Goal: Information Seeking & Learning: Find contact information

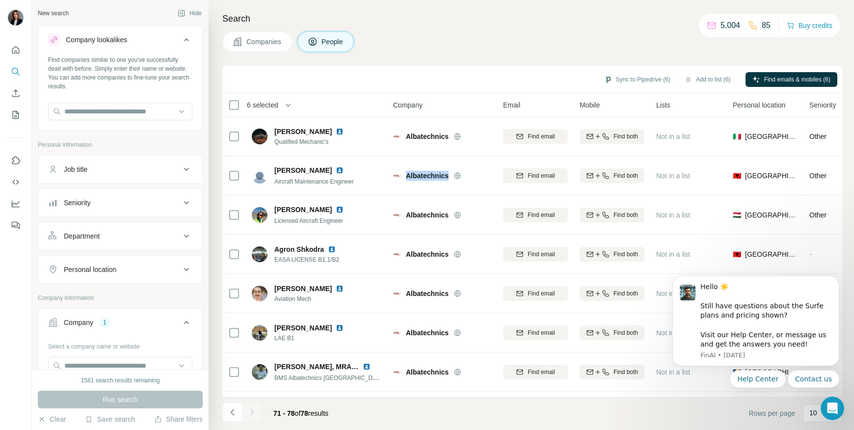
scroll to position [40, 0]
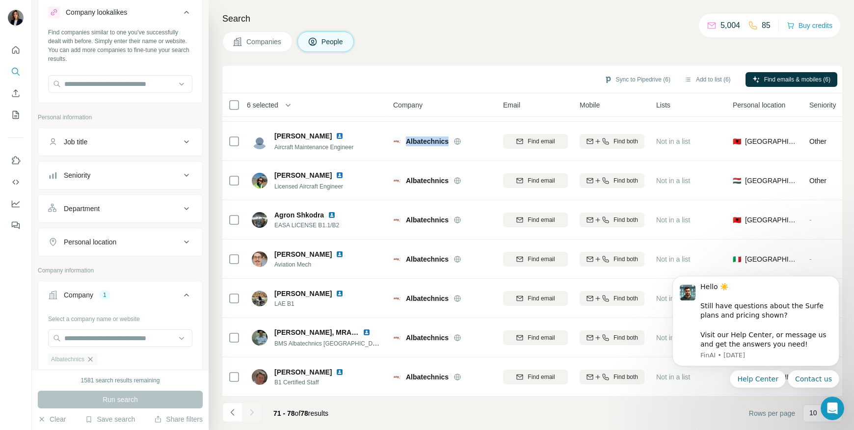
click at [92, 359] on icon "button" at bounding box center [90, 359] width 4 height 4
click at [88, 342] on input "text" at bounding box center [120, 339] width 144 height 18
paste input "**********"
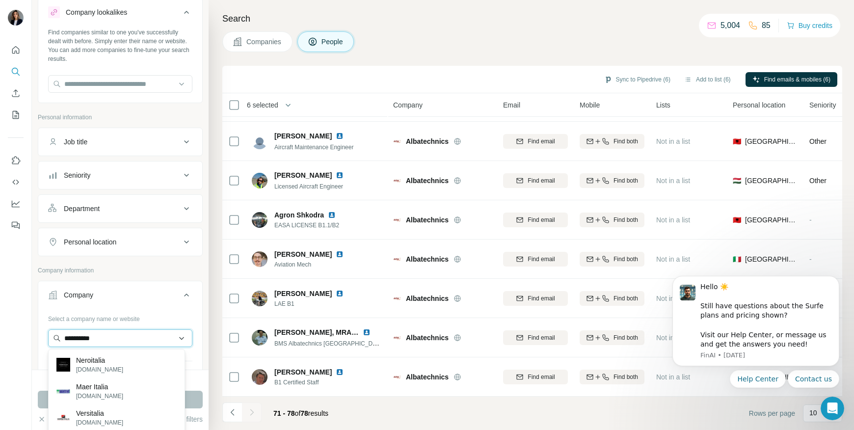
click at [77, 338] on input "**********" at bounding box center [120, 339] width 144 height 18
click at [79, 340] on input "**********" at bounding box center [120, 339] width 144 height 18
drag, startPoint x: 116, startPoint y: 339, endPoint x: 67, endPoint y: 340, distance: 49.6
click at [65, 340] on input "**********" at bounding box center [120, 339] width 144 height 18
drag, startPoint x: 67, startPoint y: 340, endPoint x: 108, endPoint y: 340, distance: 40.8
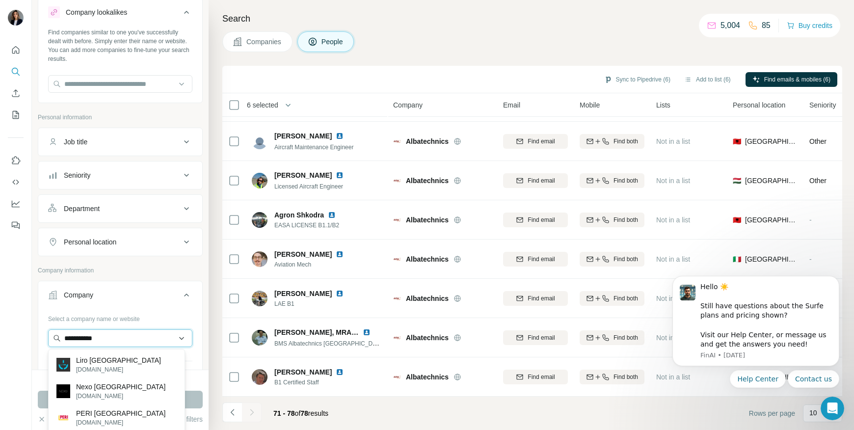
click at [65, 341] on input "**********" at bounding box center [120, 339] width 144 height 18
drag, startPoint x: 113, startPoint y: 336, endPoint x: 69, endPoint y: 336, distance: 43.7
click at [64, 341] on input "**********" at bounding box center [120, 339] width 144 height 18
paste input "***"
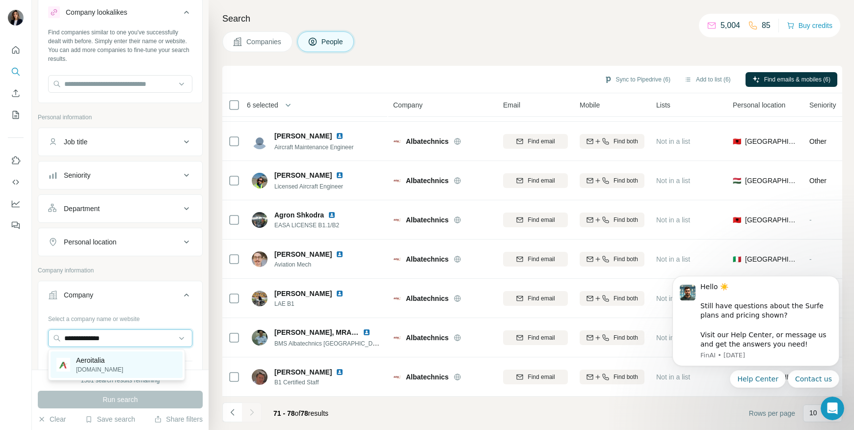
type input "**********"
click at [127, 370] on div "Aeroitalia [DOMAIN_NAME]" at bounding box center [117, 365] width 132 height 27
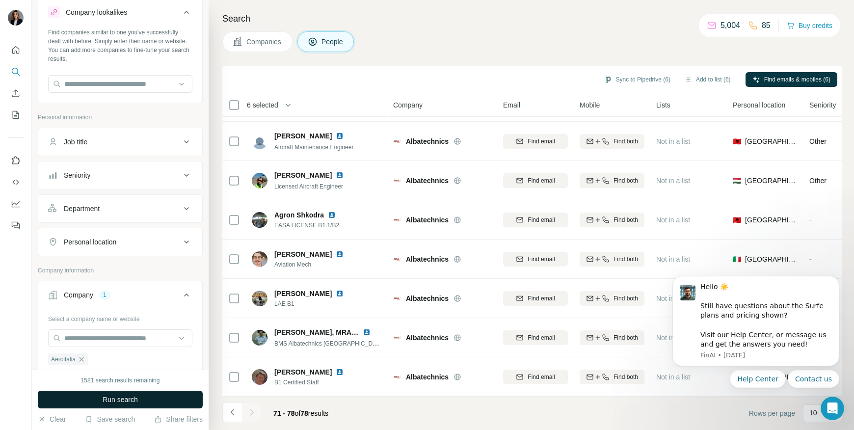
click at [110, 403] on span "Run search" at bounding box center [120, 400] width 35 height 10
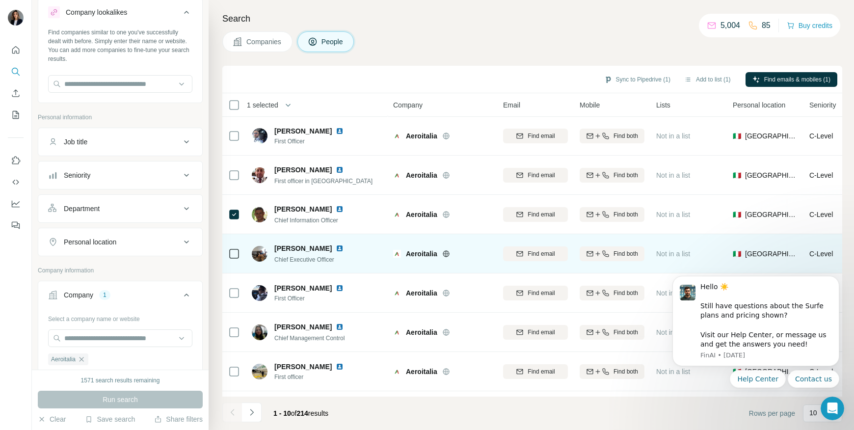
click at [223, 250] on td at bounding box center [234, 253] width 24 height 39
click at [225, 250] on td at bounding box center [234, 253] width 24 height 39
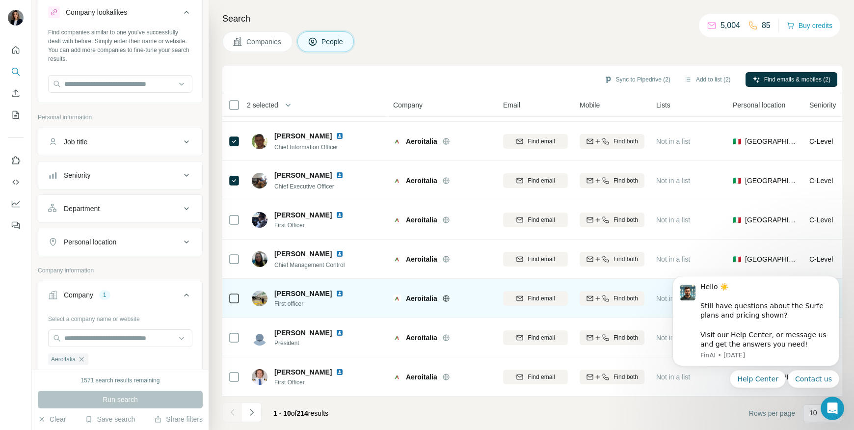
scroll to position [118, 0]
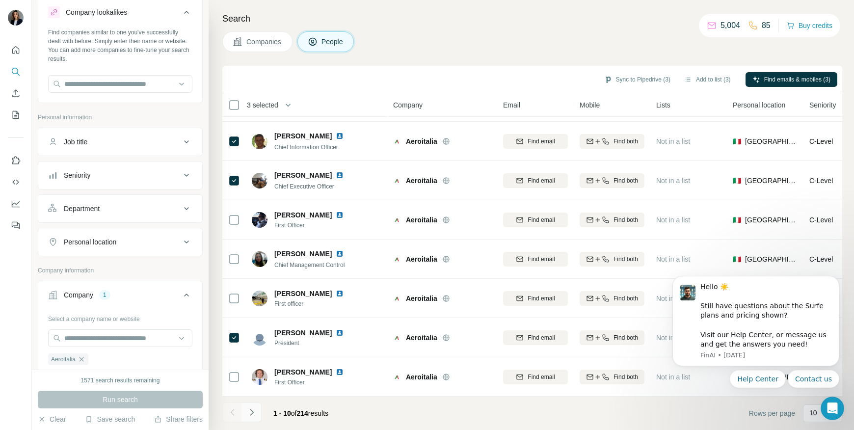
click at [255, 416] on icon "Navigate to next page" at bounding box center [252, 413] width 10 height 10
click at [249, 418] on button "Navigate to next page" at bounding box center [252, 413] width 20 height 20
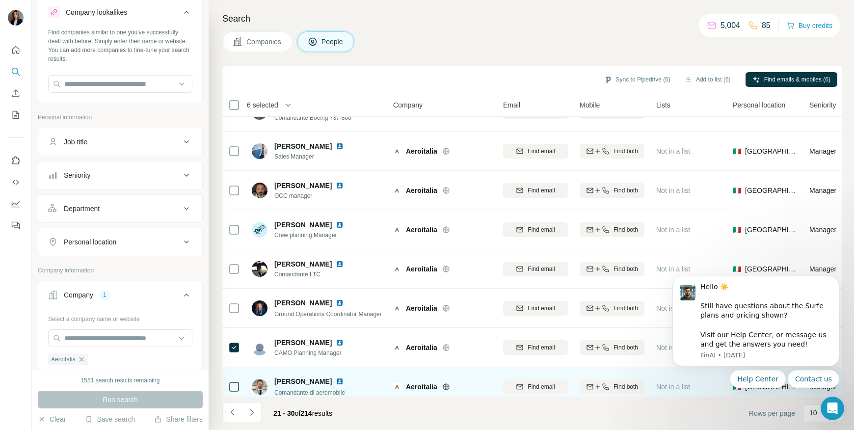
scroll to position [0, 0]
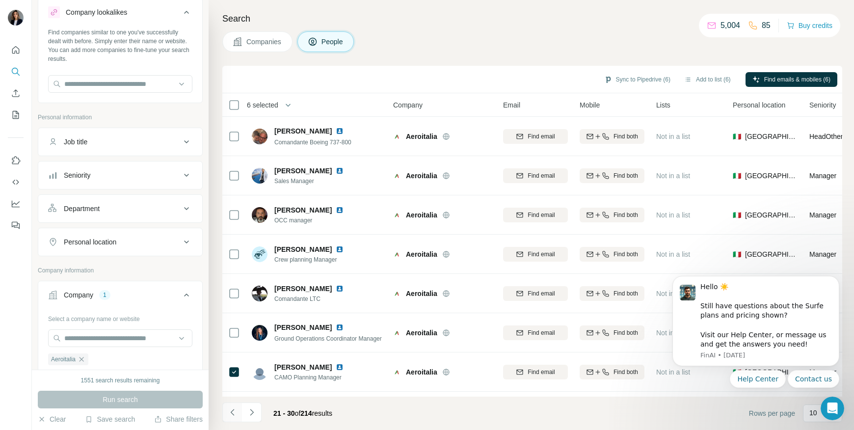
click at [226, 414] on button "Navigate to previous page" at bounding box center [232, 413] width 20 height 20
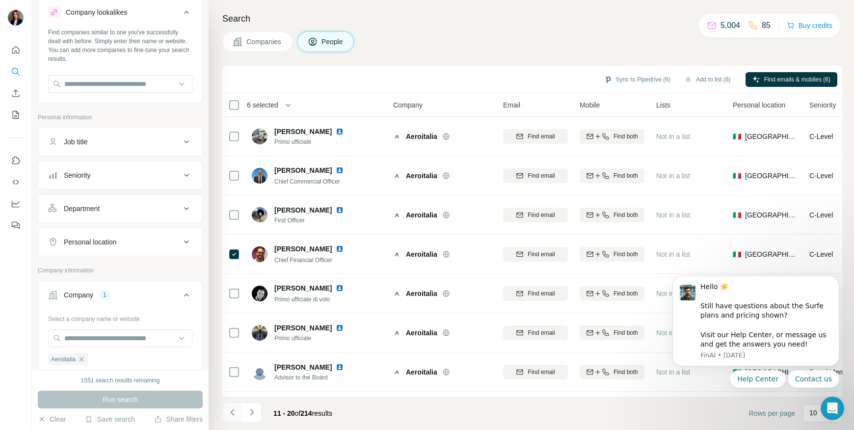
click at [228, 414] on icon "Navigate to previous page" at bounding box center [233, 413] width 10 height 10
click at [253, 418] on button "Navigate to next page" at bounding box center [252, 413] width 20 height 20
click at [253, 419] on button "Navigate to next page" at bounding box center [252, 413] width 20 height 20
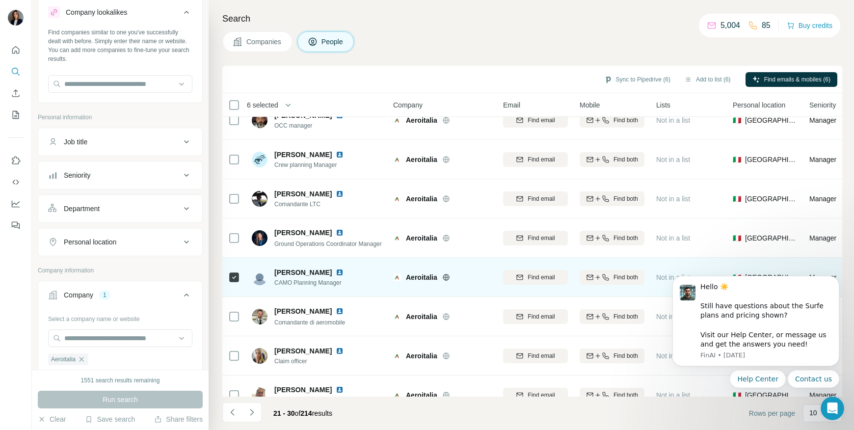
scroll to position [118, 0]
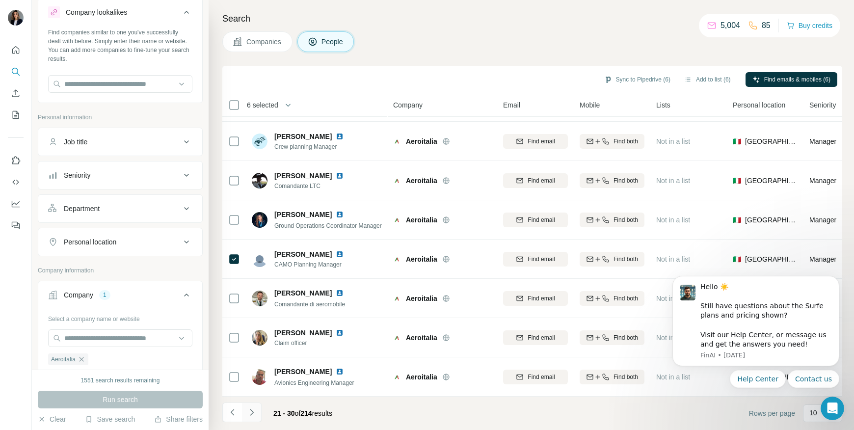
click at [255, 412] on icon "Navigate to next page" at bounding box center [252, 413] width 10 height 10
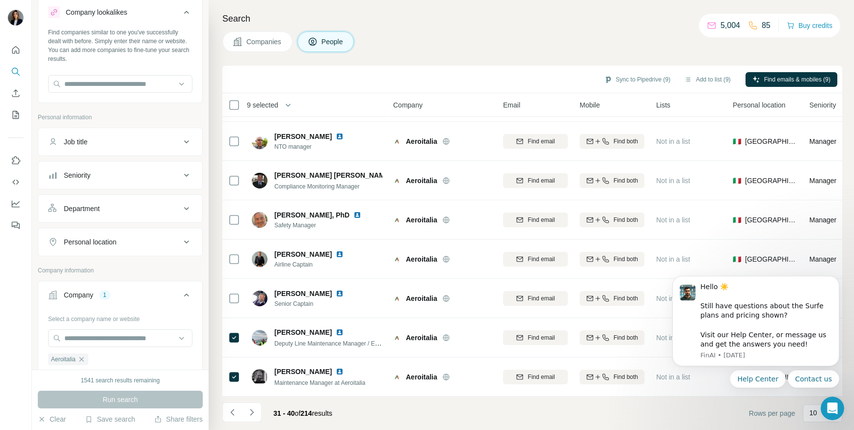
click at [250, 410] on icon "Navigate to next page" at bounding box center [252, 413] width 10 height 10
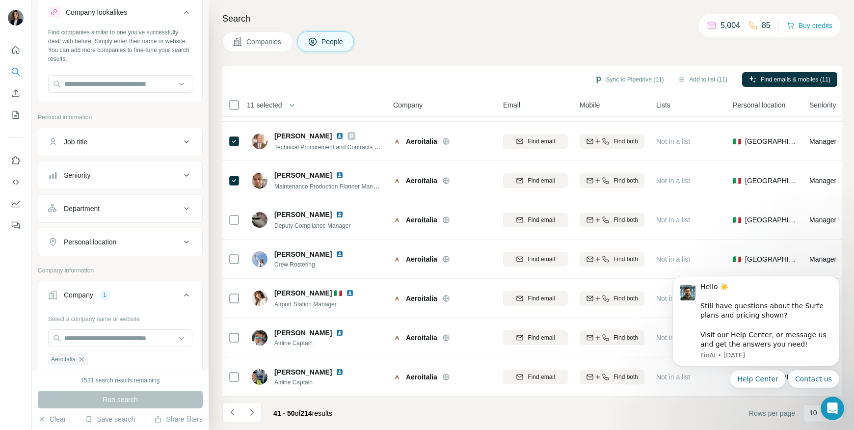
click at [254, 410] on icon "Navigate to next page" at bounding box center [252, 413] width 10 height 10
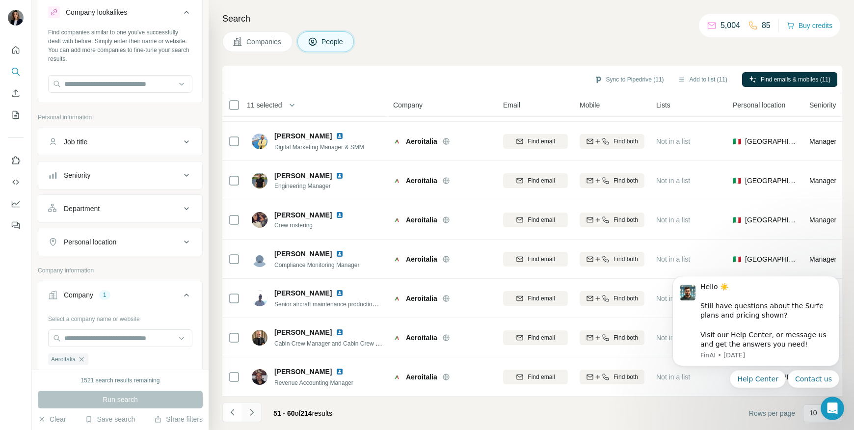
click at [256, 413] on button "Navigate to next page" at bounding box center [252, 413] width 20 height 20
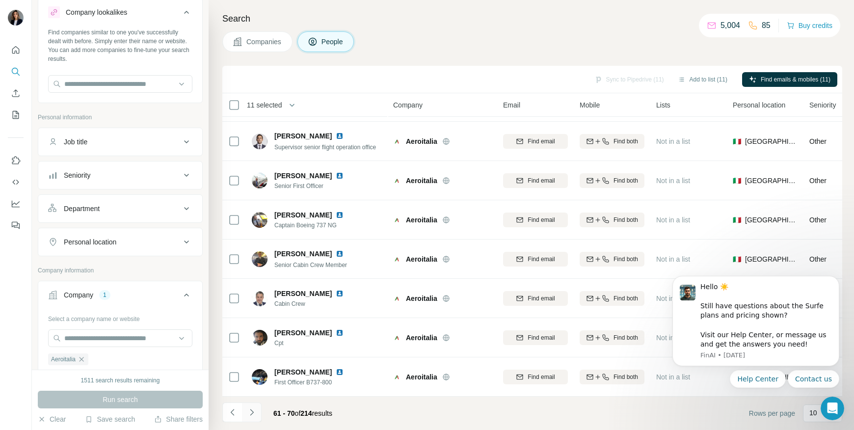
click at [252, 411] on icon "Navigate to next page" at bounding box center [252, 413] width 10 height 10
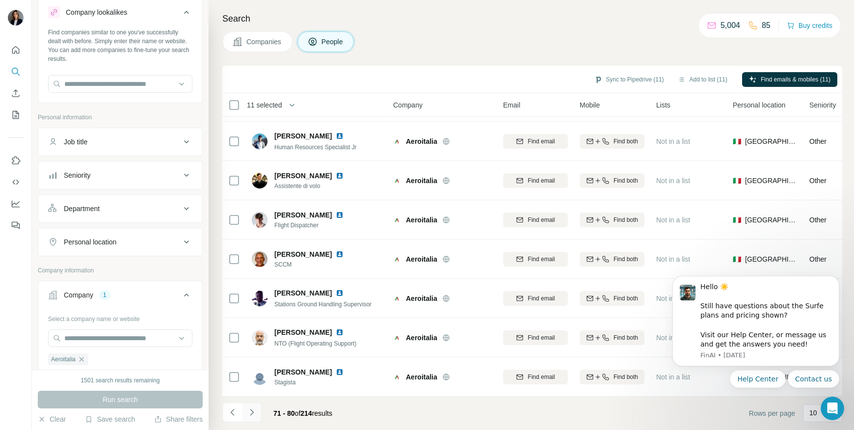
click at [258, 411] on button "Navigate to next page" at bounding box center [252, 413] width 20 height 20
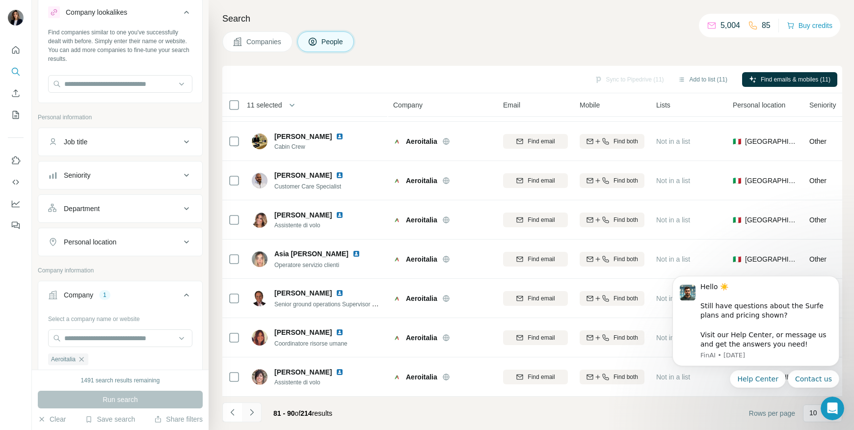
click at [255, 416] on icon "Navigate to next page" at bounding box center [252, 413] width 10 height 10
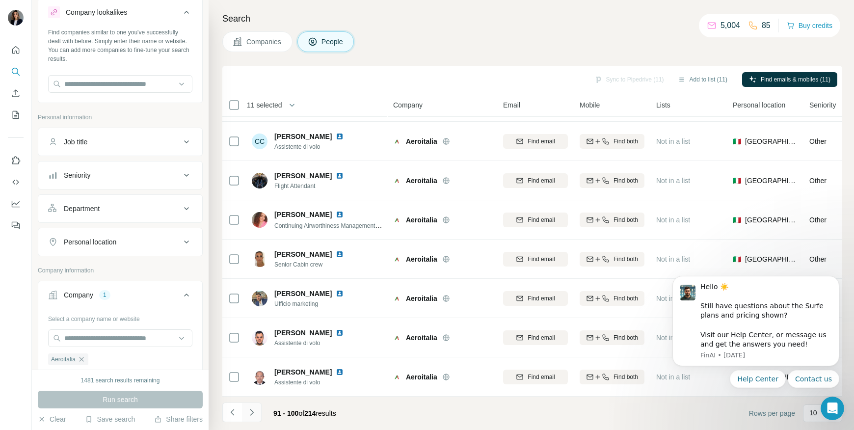
click at [250, 413] on icon "Navigate to next page" at bounding box center [252, 413] width 10 height 10
click at [253, 412] on icon "Navigate to next page" at bounding box center [252, 413] width 10 height 10
click at [258, 413] on button "Navigate to next page" at bounding box center [252, 413] width 20 height 20
click at [255, 411] on icon "Navigate to next page" at bounding box center [252, 413] width 10 height 10
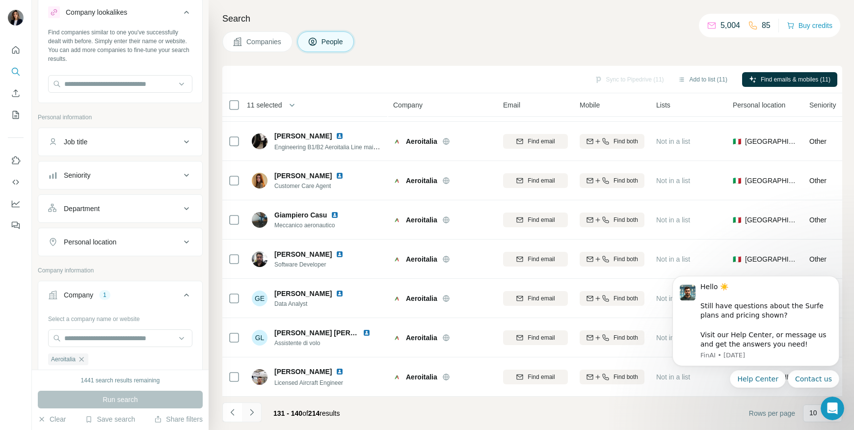
click at [255, 417] on button "Navigate to next page" at bounding box center [252, 413] width 20 height 20
click at [254, 414] on icon "Navigate to next page" at bounding box center [252, 413] width 10 height 10
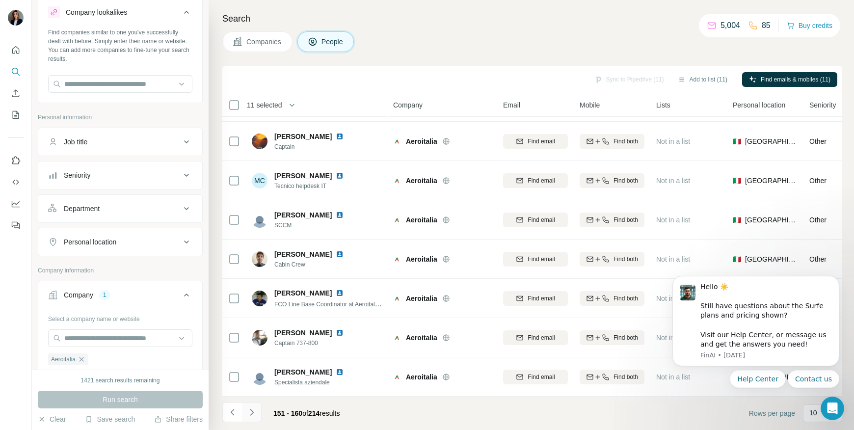
click at [248, 416] on icon "Navigate to next page" at bounding box center [252, 413] width 10 height 10
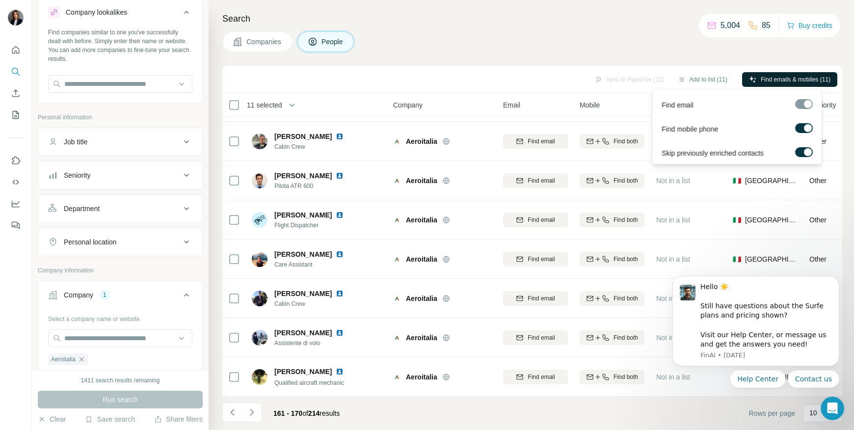
click at [773, 82] on span "Find emails & mobiles (11)" at bounding box center [796, 79] width 70 height 9
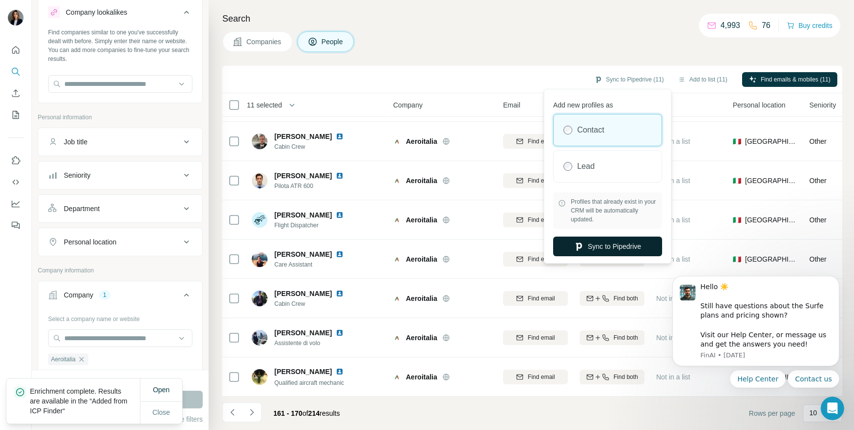
click at [606, 247] on button "Sync to Pipedrive" at bounding box center [607, 247] width 109 height 20
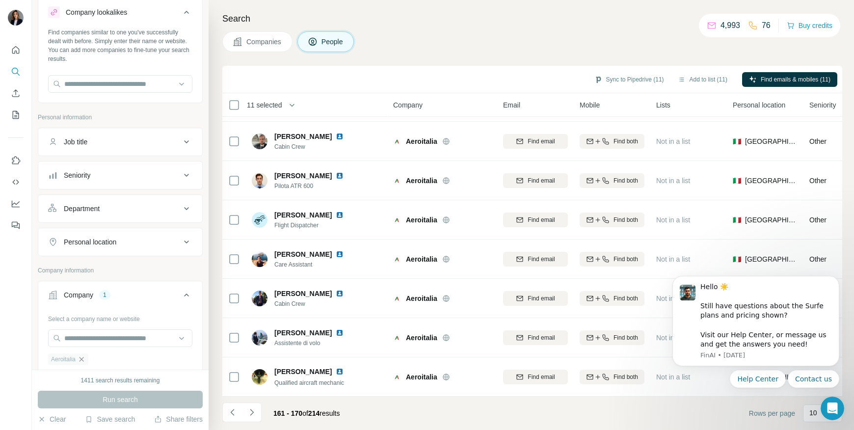
click at [80, 359] on icon "button" at bounding box center [82, 360] width 8 height 8
click at [81, 342] on input "text" at bounding box center [120, 339] width 144 height 18
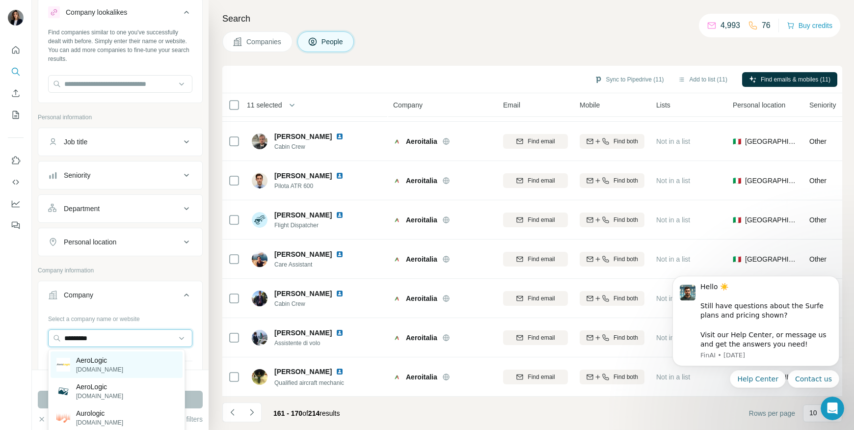
type input "*********"
click at [143, 370] on div "AeroLogic [DOMAIN_NAME]" at bounding box center [117, 365] width 132 height 27
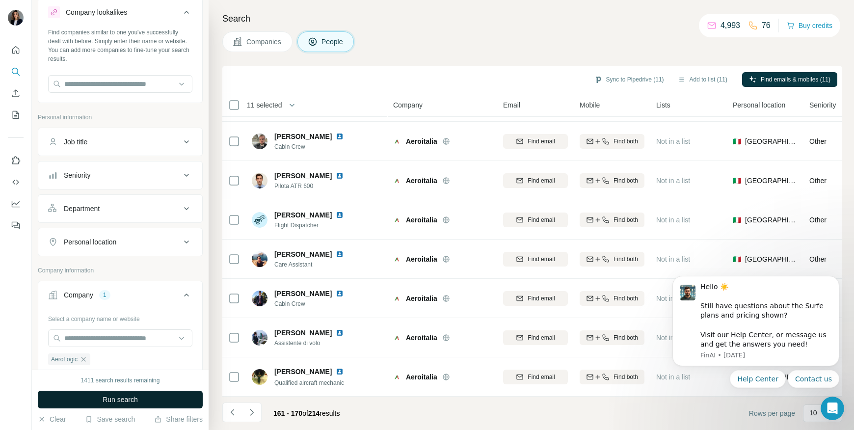
click at [139, 402] on button "Run search" at bounding box center [120, 400] width 165 height 18
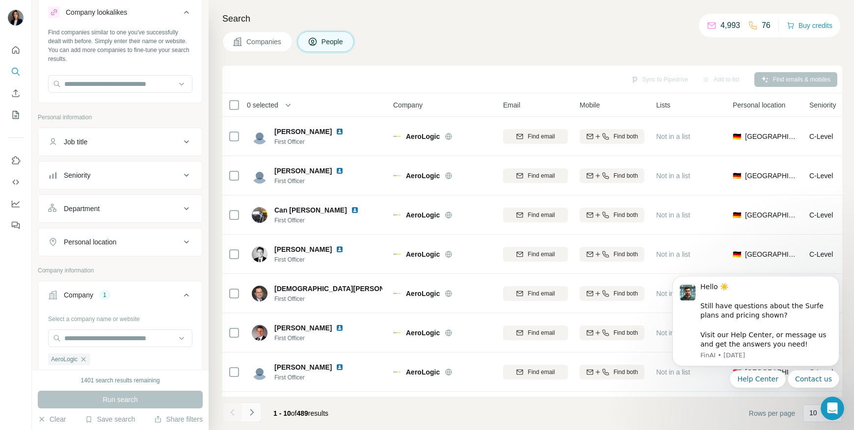
click at [255, 413] on icon "Navigate to next page" at bounding box center [252, 413] width 10 height 10
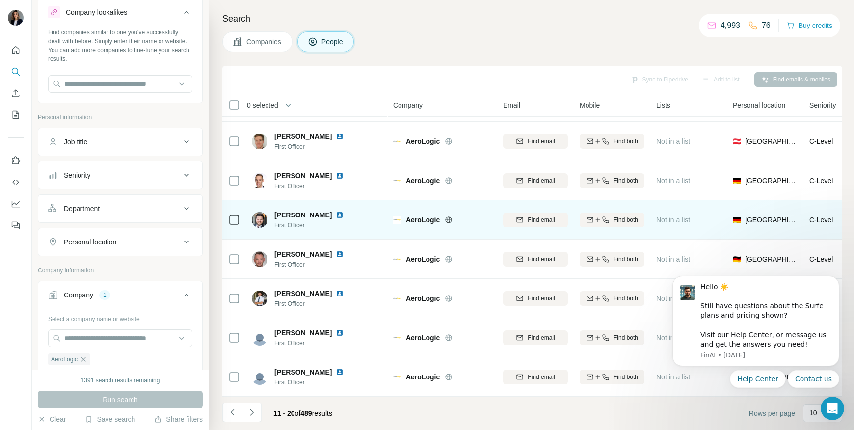
scroll to position [118, 0]
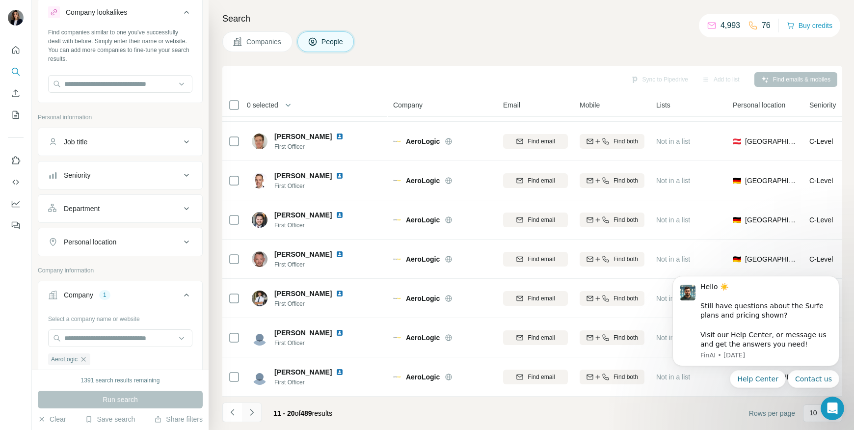
click at [254, 413] on icon "Navigate to next page" at bounding box center [252, 413] width 10 height 10
click at [253, 417] on button "Navigate to next page" at bounding box center [252, 413] width 20 height 20
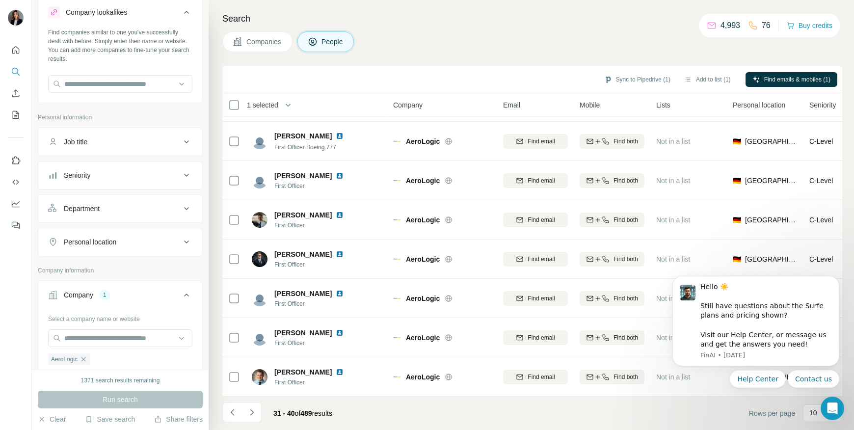
drag, startPoint x: 253, startPoint y: 410, endPoint x: 255, endPoint y: 403, distance: 6.8
click at [253, 410] on icon "Navigate to next page" at bounding box center [252, 413] width 10 height 10
click at [254, 411] on icon "Navigate to next page" at bounding box center [252, 413] width 10 height 10
click at [255, 414] on icon "Navigate to next page" at bounding box center [252, 413] width 10 height 10
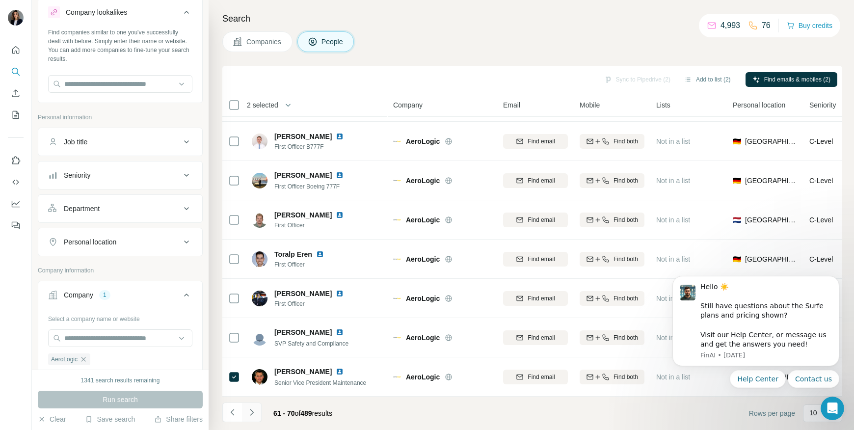
click at [254, 412] on icon "Navigate to next page" at bounding box center [252, 413] width 10 height 10
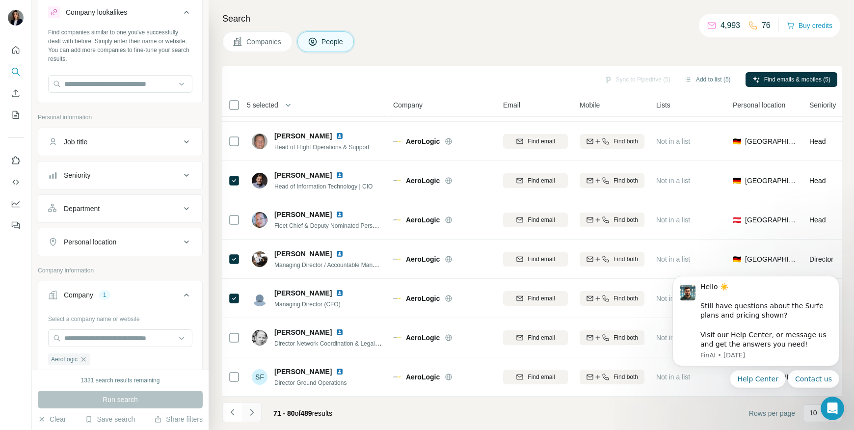
click at [251, 418] on button "Navigate to next page" at bounding box center [252, 413] width 20 height 20
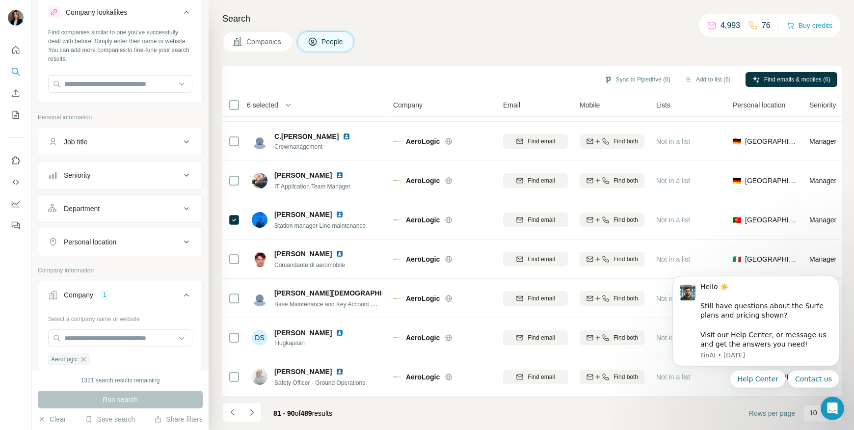
click at [255, 413] on icon "Navigate to next page" at bounding box center [252, 413] width 10 height 10
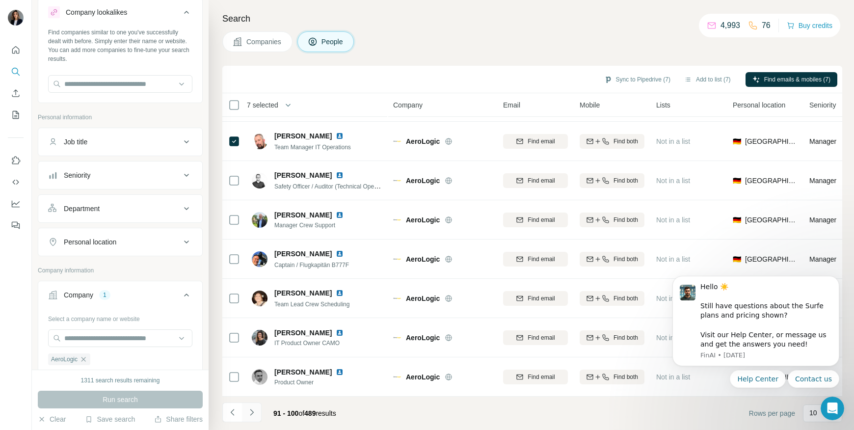
click at [253, 413] on icon "Navigate to next page" at bounding box center [252, 413] width 10 height 10
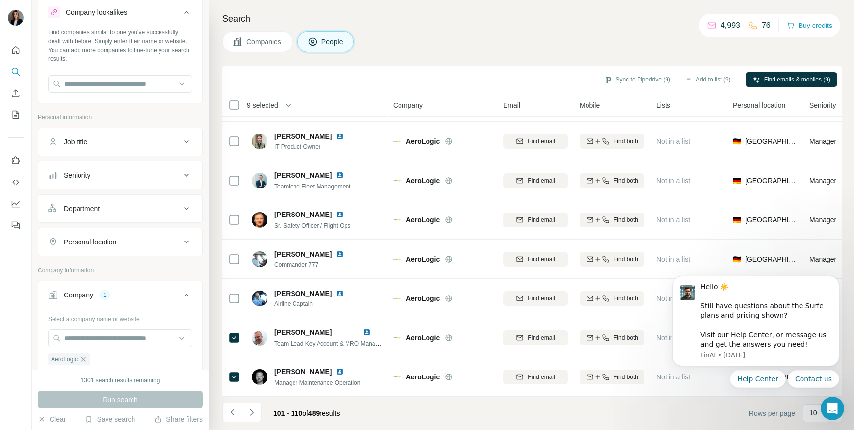
drag, startPoint x: 249, startPoint y: 413, endPoint x: 257, endPoint y: 402, distance: 14.4
click at [248, 413] on icon "Navigate to next page" at bounding box center [252, 413] width 10 height 10
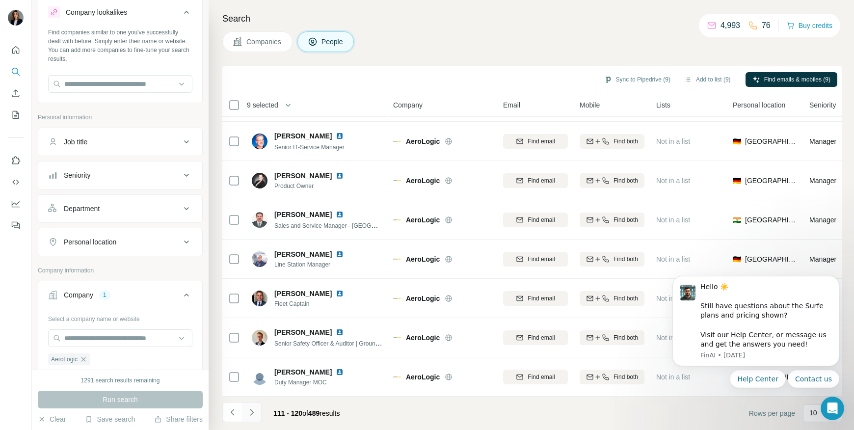
click at [257, 413] on button "Navigate to next page" at bounding box center [252, 413] width 20 height 20
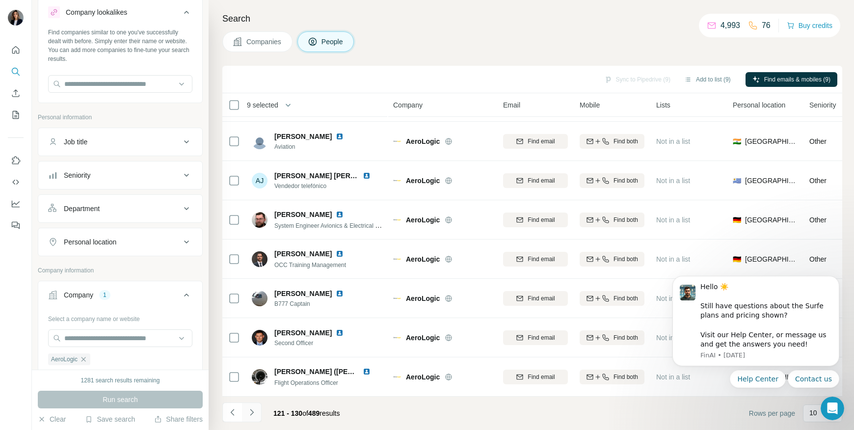
click at [249, 413] on icon "Navigate to next page" at bounding box center [252, 413] width 10 height 10
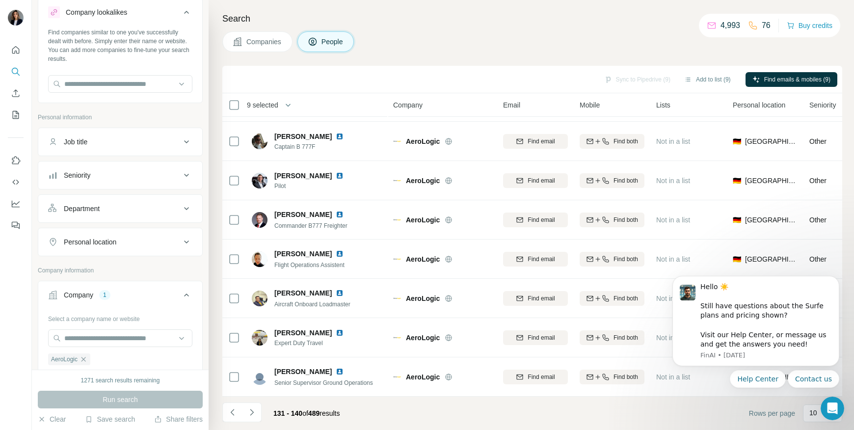
click at [255, 412] on icon "Navigate to next page" at bounding box center [252, 413] width 10 height 10
click at [245, 416] on button "Navigate to next page" at bounding box center [252, 413] width 20 height 20
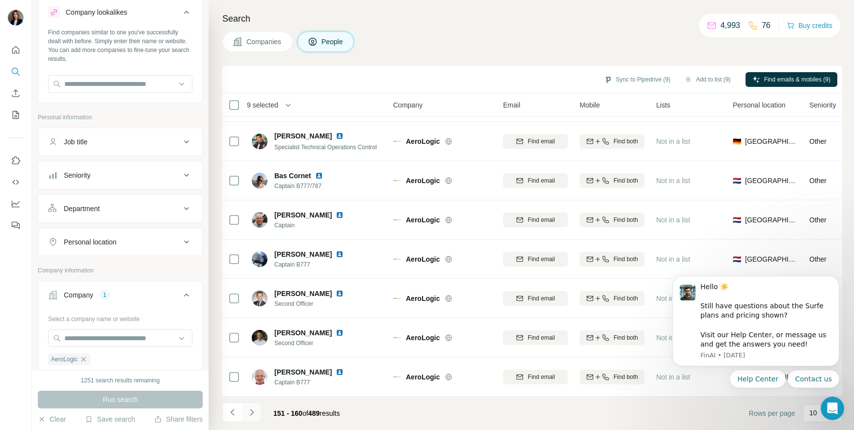
click at [259, 412] on button "Navigate to next page" at bounding box center [252, 413] width 20 height 20
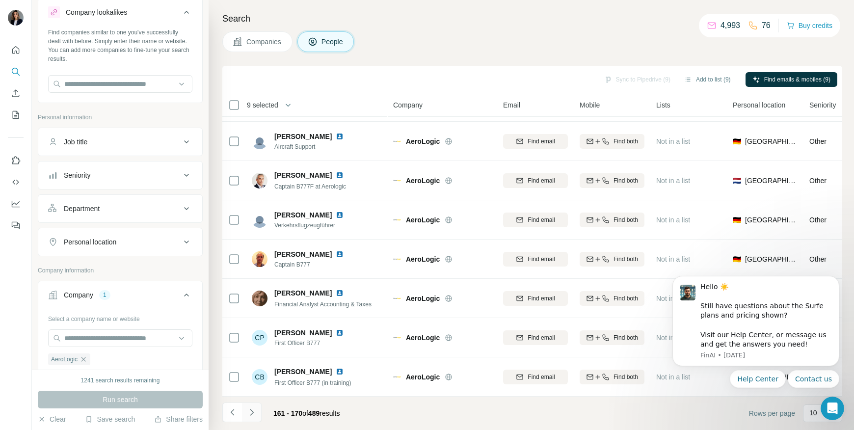
click at [255, 411] on icon "Navigate to next page" at bounding box center [252, 413] width 10 height 10
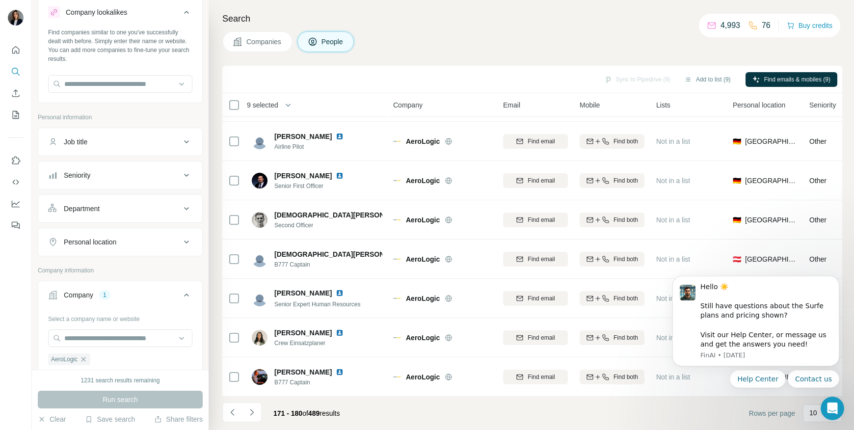
click at [251, 415] on icon "Navigate to next page" at bounding box center [252, 413] width 10 height 10
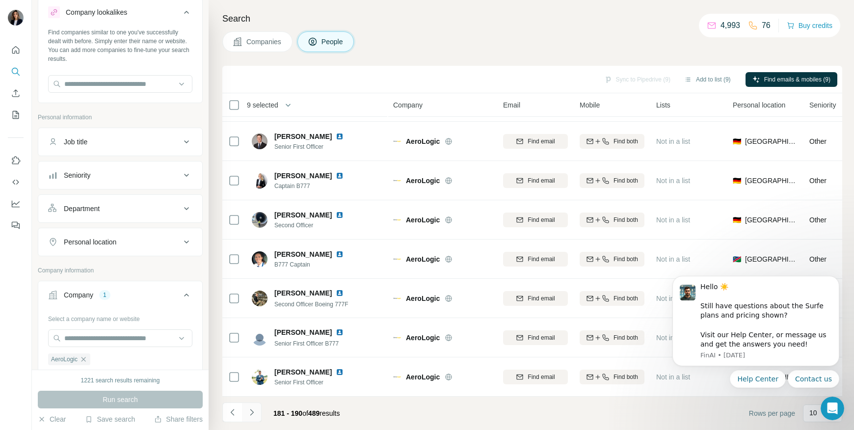
click at [247, 412] on icon "Navigate to next page" at bounding box center [252, 413] width 10 height 10
click at [260, 410] on button "Navigate to next page" at bounding box center [252, 413] width 20 height 20
click at [250, 414] on icon "Navigate to next page" at bounding box center [252, 413] width 10 height 10
click at [247, 412] on icon "Navigate to next page" at bounding box center [252, 413] width 10 height 10
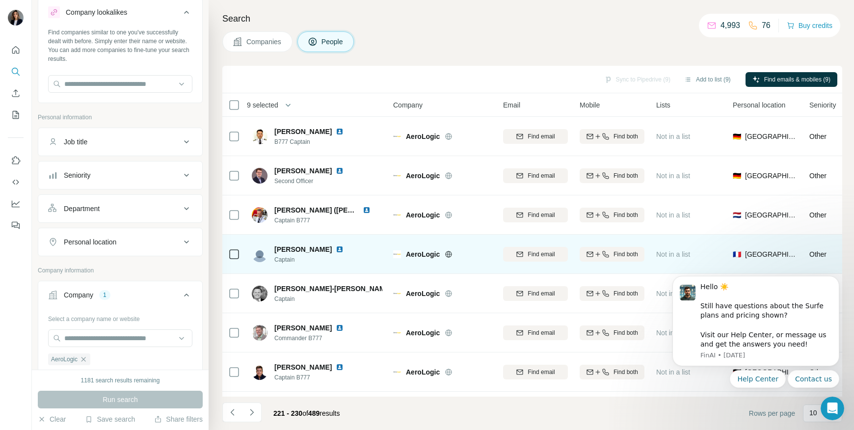
scroll to position [0, 0]
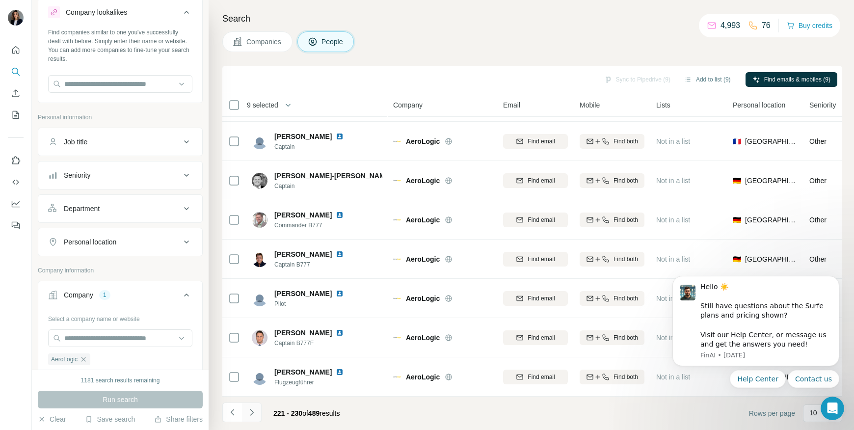
click at [258, 410] on button "Navigate to next page" at bounding box center [252, 413] width 20 height 20
click at [257, 409] on button "Navigate to next page" at bounding box center [252, 413] width 20 height 20
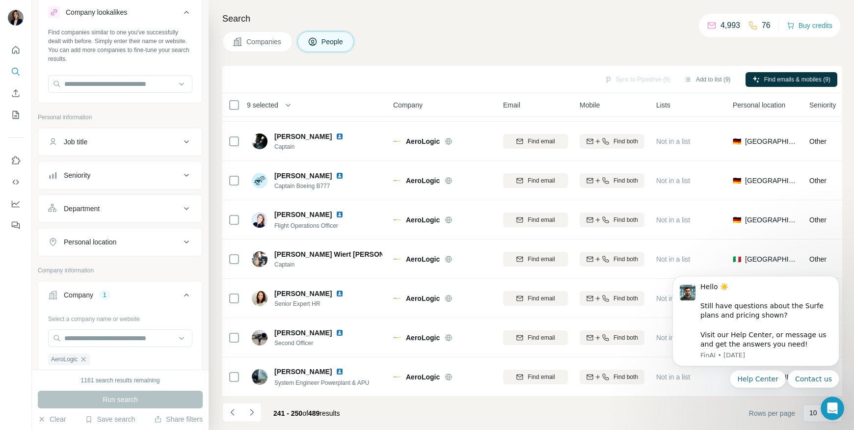
click at [253, 415] on icon "Navigate to next page" at bounding box center [252, 413] width 10 height 10
click at [251, 414] on icon "Navigate to next page" at bounding box center [252, 413] width 10 height 10
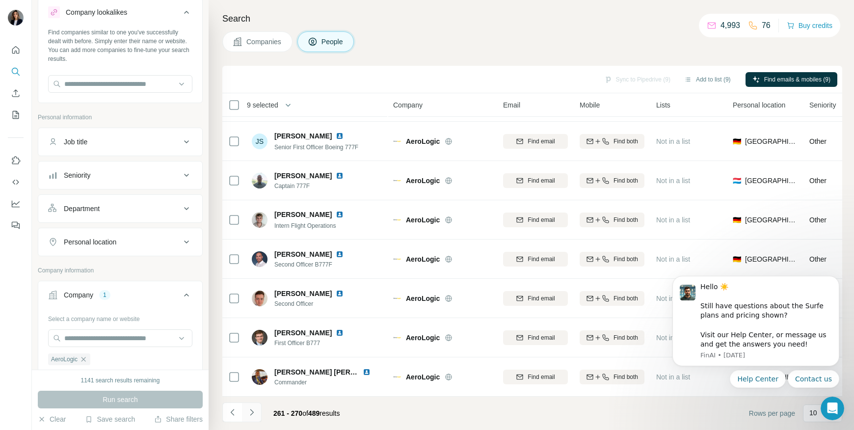
click at [255, 410] on icon "Navigate to next page" at bounding box center [252, 413] width 10 height 10
click at [247, 412] on icon "Navigate to next page" at bounding box center [252, 413] width 10 height 10
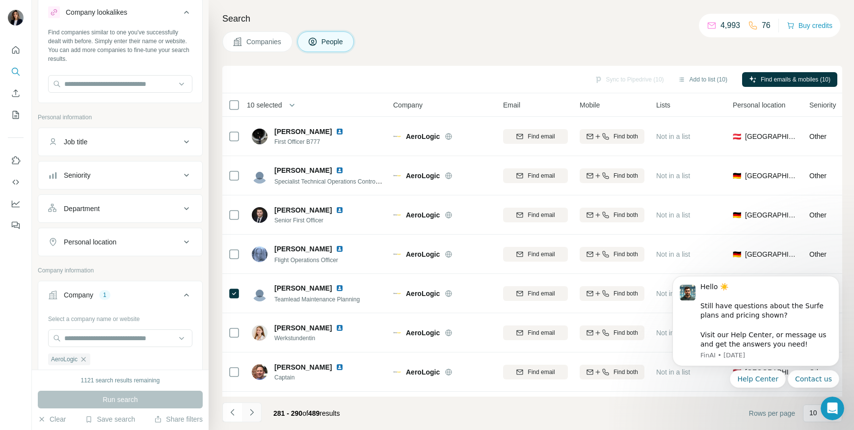
click at [254, 411] on icon "Navigate to next page" at bounding box center [252, 413] width 10 height 10
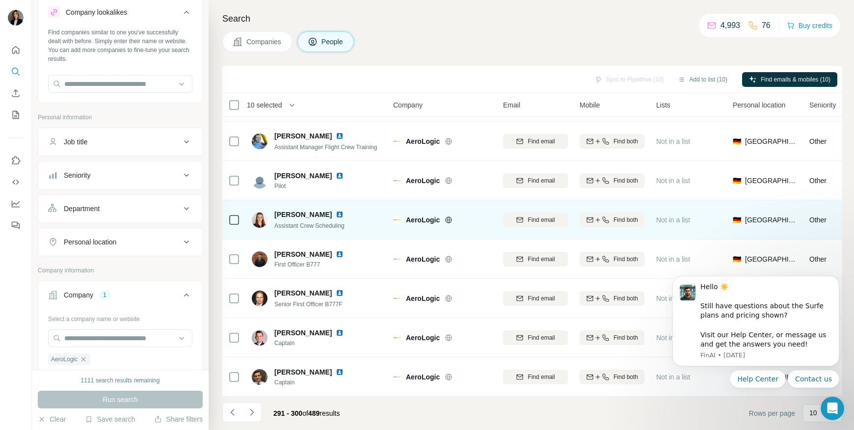
scroll to position [118, 0]
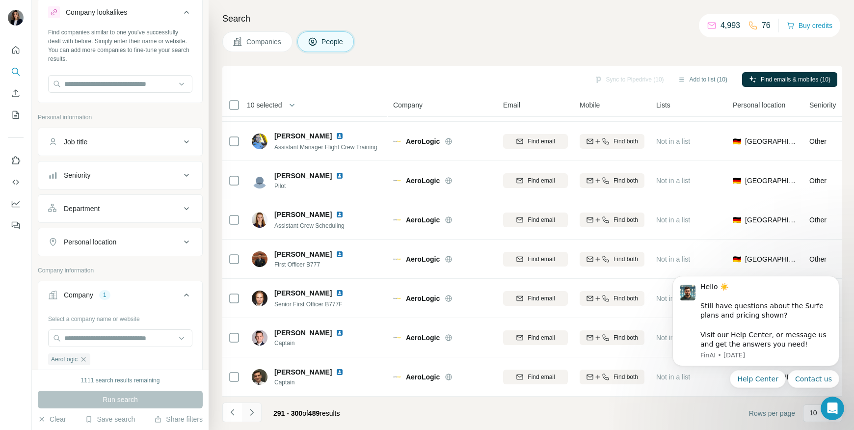
click at [247, 418] on button "Navigate to next page" at bounding box center [252, 413] width 20 height 20
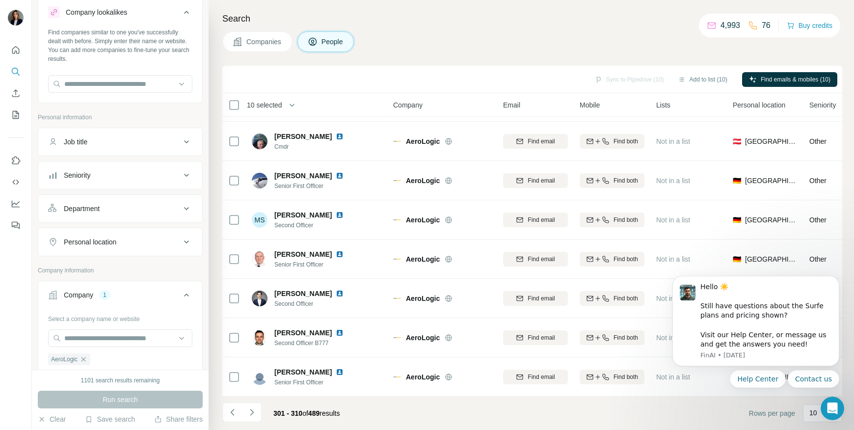
click at [249, 417] on icon "Navigate to next page" at bounding box center [252, 413] width 10 height 10
click at [256, 415] on button "Navigate to next page" at bounding box center [252, 413] width 20 height 20
click at [254, 412] on icon "Navigate to next page" at bounding box center [252, 413] width 10 height 10
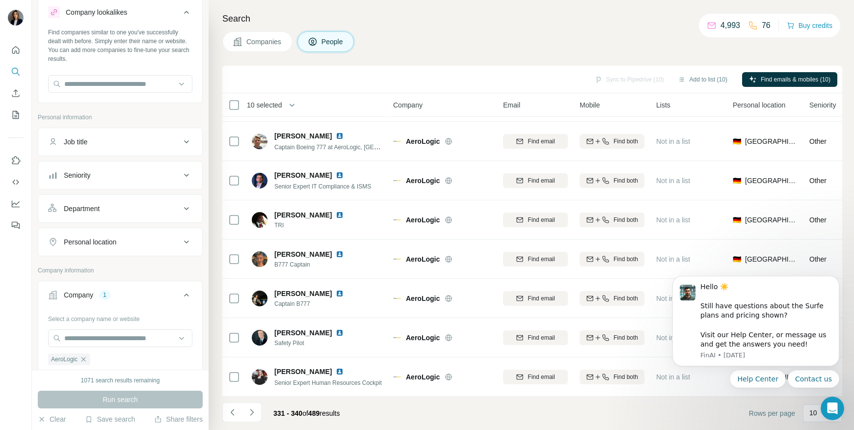
drag, startPoint x: 252, startPoint y: 407, endPoint x: 254, endPoint y: 401, distance: 6.4
click at [251, 408] on icon "Navigate to next page" at bounding box center [252, 413] width 10 height 10
click at [249, 412] on icon "Navigate to next page" at bounding box center [252, 413] width 10 height 10
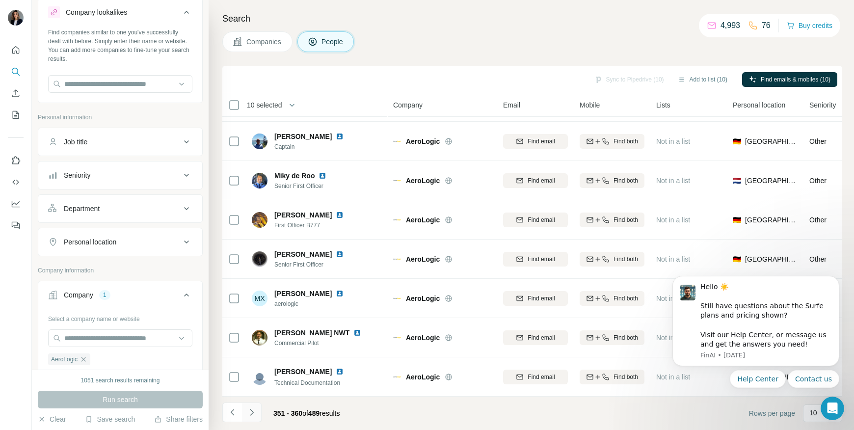
click at [249, 412] on icon "Navigate to next page" at bounding box center [252, 413] width 10 height 10
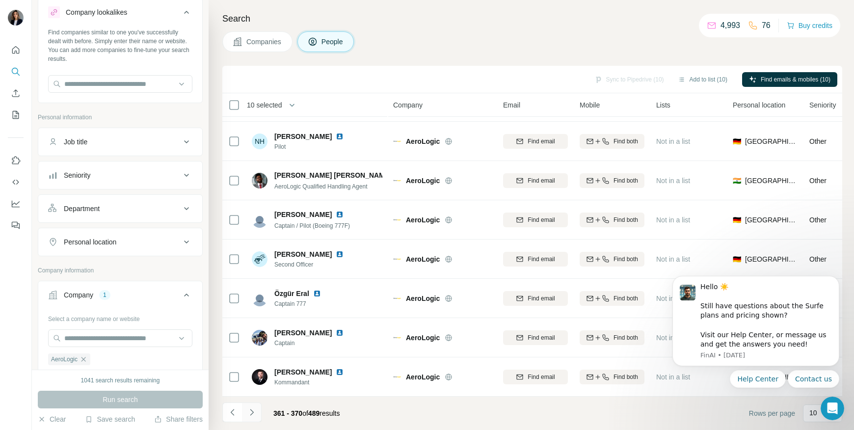
click at [250, 413] on icon "Navigate to next page" at bounding box center [252, 413] width 10 height 10
click at [249, 413] on icon "Navigate to next page" at bounding box center [252, 413] width 10 height 10
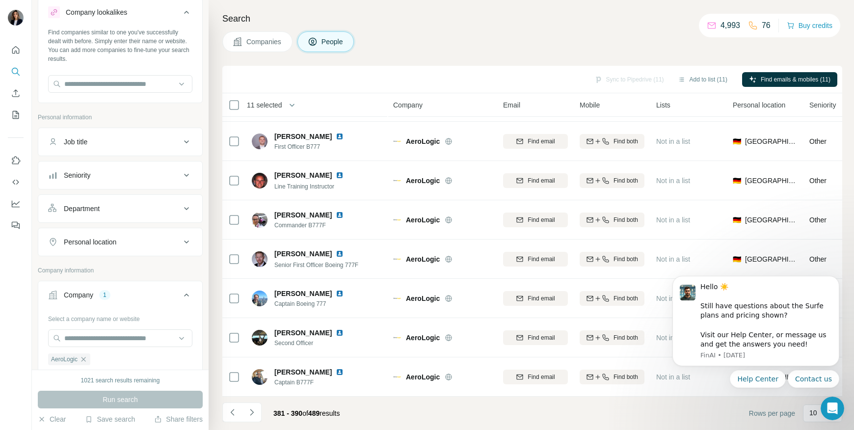
click at [256, 410] on button "Navigate to next page" at bounding box center [252, 413] width 20 height 20
drag, startPoint x: 253, startPoint y: 413, endPoint x: 255, endPoint y: 404, distance: 10.0
click at [253, 414] on icon "Navigate to next page" at bounding box center [252, 413] width 10 height 10
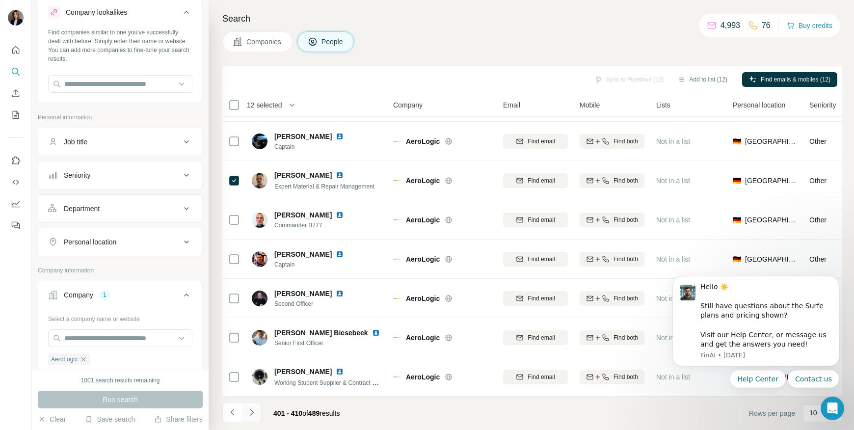
click at [254, 414] on icon "Navigate to next page" at bounding box center [252, 413] width 10 height 10
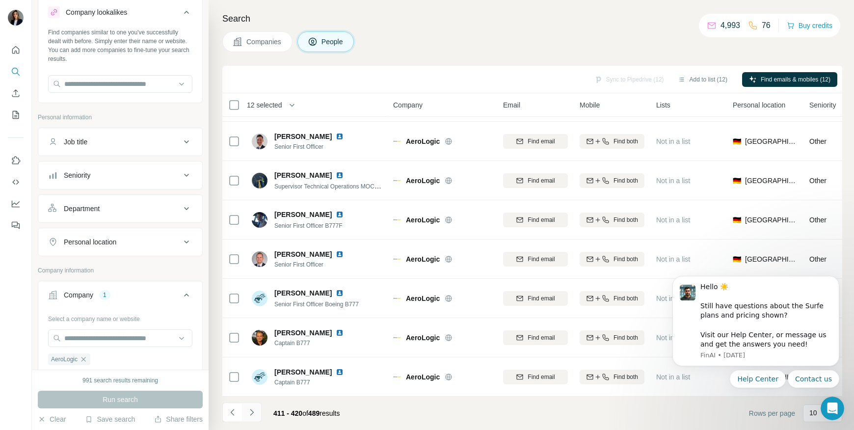
click at [253, 417] on button "Navigate to next page" at bounding box center [252, 413] width 20 height 20
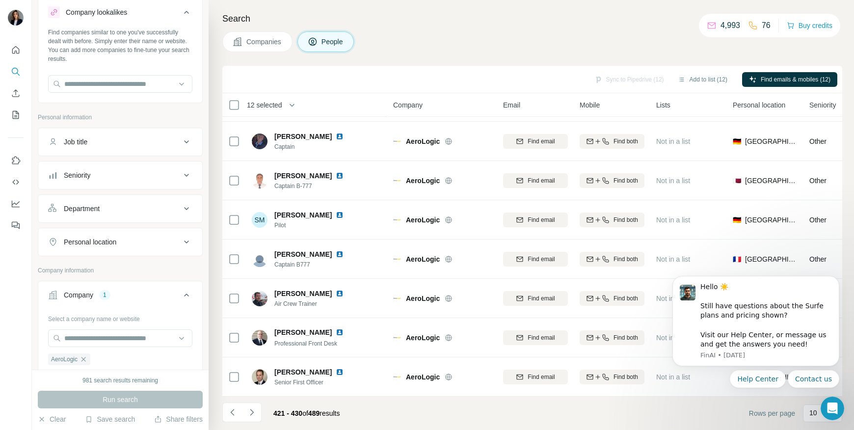
click at [251, 411] on icon "Navigate to next page" at bounding box center [252, 413] width 10 height 10
click at [247, 414] on icon "Navigate to next page" at bounding box center [252, 413] width 10 height 10
click at [250, 412] on icon "Navigate to next page" at bounding box center [252, 413] width 10 height 10
click at [241, 415] on button "Navigate to previous page" at bounding box center [232, 413] width 20 height 20
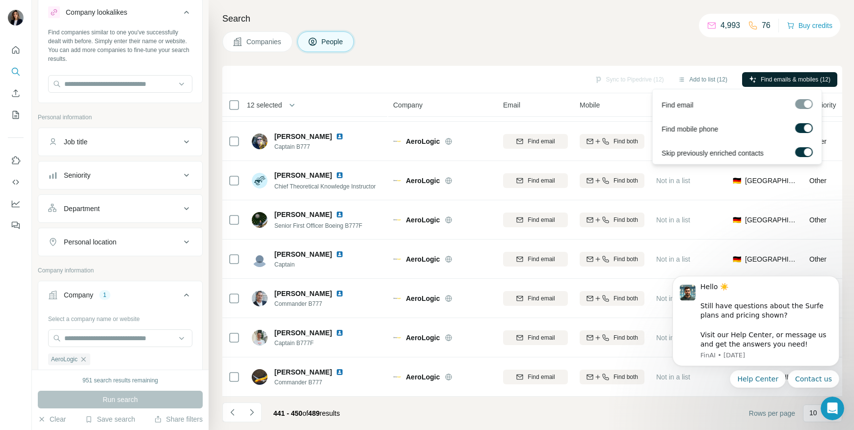
click at [766, 79] on span "Find emails & mobiles (12)" at bounding box center [796, 79] width 70 height 9
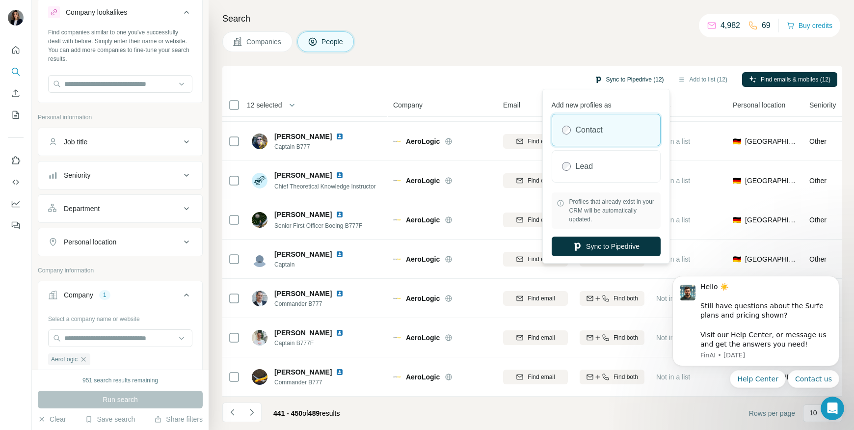
click at [619, 81] on button "Sync to Pipedrive (12)" at bounding box center [629, 79] width 83 height 15
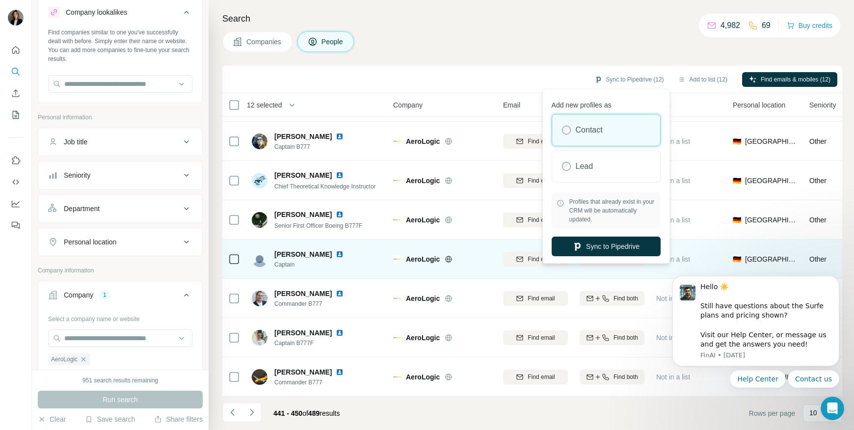
click at [600, 247] on button "Sync to Pipedrive" at bounding box center [606, 247] width 109 height 20
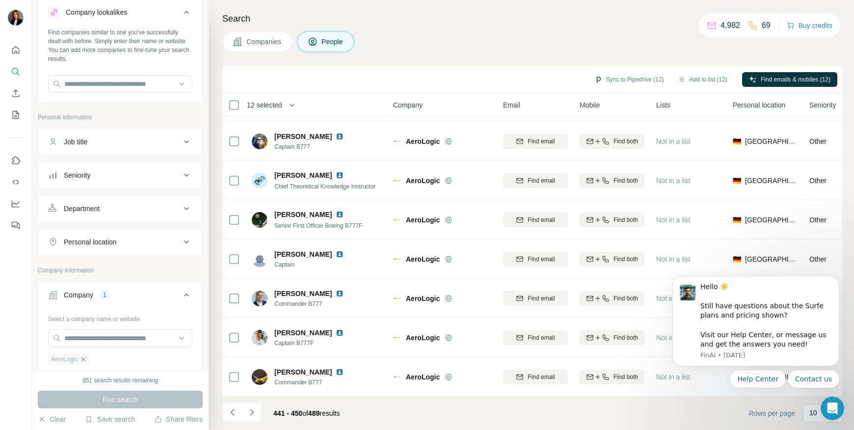
click at [82, 357] on icon "button" at bounding box center [84, 360] width 8 height 8
click at [89, 340] on input "text" at bounding box center [120, 339] width 144 height 18
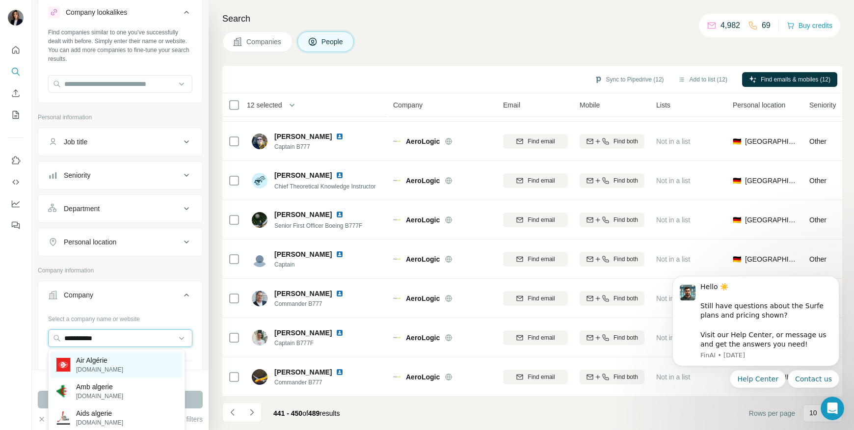
type input "**********"
click at [142, 364] on div "Air Algérie [DOMAIN_NAME]" at bounding box center [117, 365] width 132 height 27
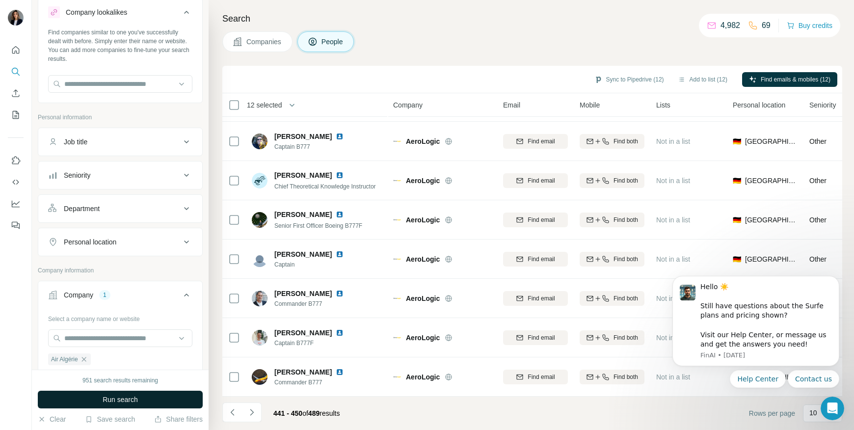
click at [83, 404] on button "Run search" at bounding box center [120, 400] width 165 height 18
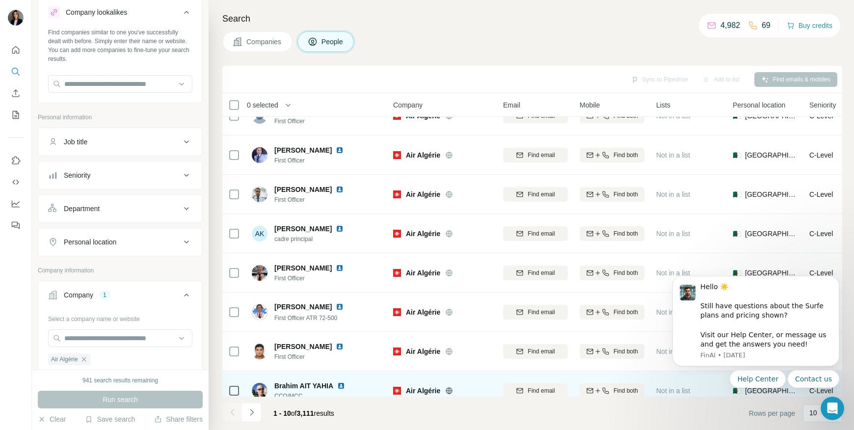
scroll to position [118, 0]
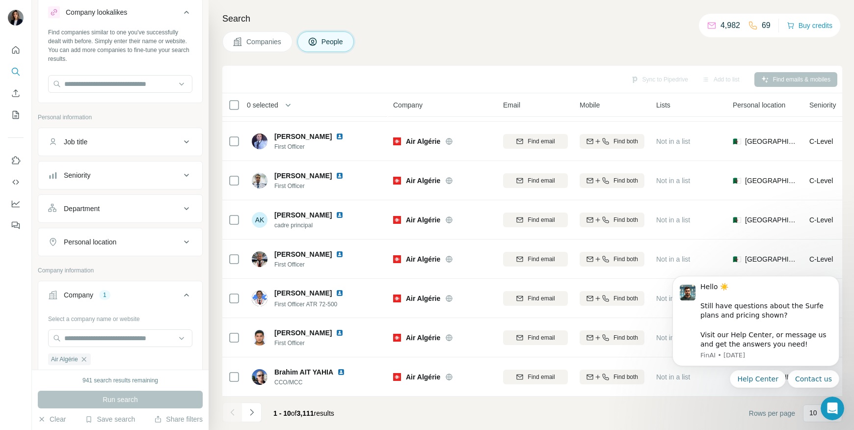
click at [115, 184] on button "Seniority" at bounding box center [120, 176] width 164 height 24
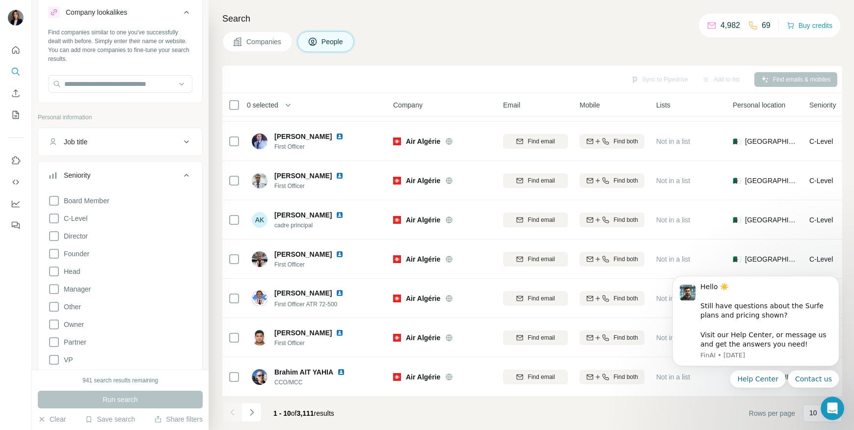
click at [116, 201] on div "Board Member C-Level Director Founder Head Manager Other Owner Partner VP" at bounding box center [120, 278] width 144 height 175
click at [81, 206] on label "Board Member" at bounding box center [78, 201] width 61 height 12
click at [81, 223] on span "C-Level" at bounding box center [73, 219] width 27 height 10
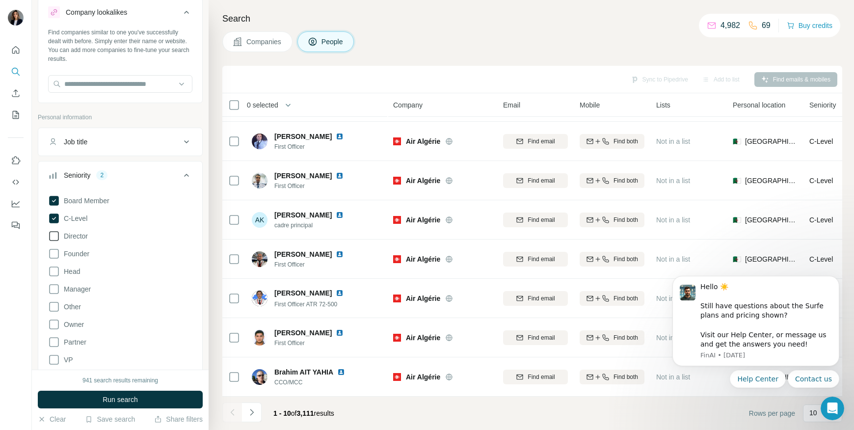
click at [82, 239] on span "Director" at bounding box center [74, 236] width 28 height 10
click at [95, 273] on div "Board Member C-Level Director Founder Head Manager Other Owner Partner VP Clear…" at bounding box center [120, 286] width 144 height 190
click at [78, 273] on span "Head" at bounding box center [70, 272] width 20 height 10
click at [82, 287] on span "Manager" at bounding box center [75, 289] width 31 height 10
click at [77, 362] on div "Board Member C-Level Director Founder Head Manager Other Owner Partner VP Clear…" at bounding box center [120, 286] width 144 height 190
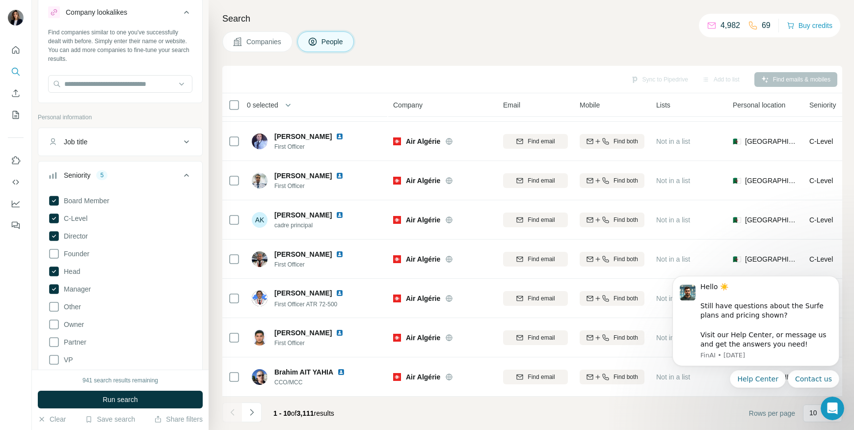
click at [76, 358] on div "Board Member C-Level Director Founder Head Manager Other Owner Partner VP Clear…" at bounding box center [120, 286] width 144 height 190
click at [72, 363] on span "VP" at bounding box center [66, 360] width 13 height 10
click at [115, 398] on span "Run search" at bounding box center [120, 400] width 35 height 10
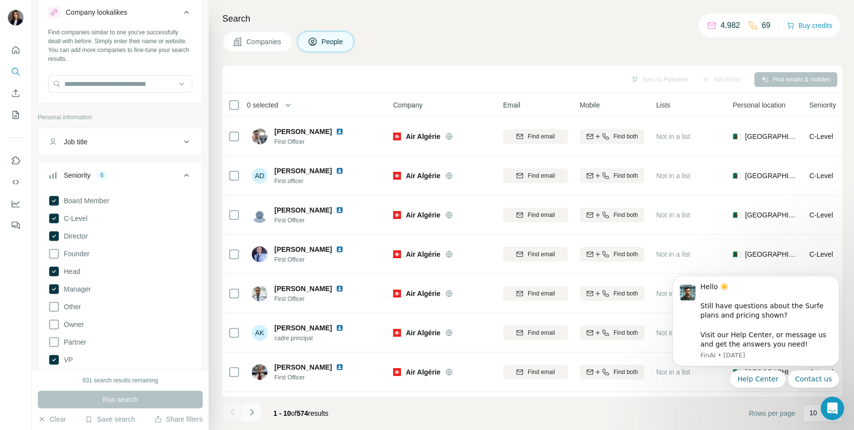
click at [249, 411] on icon "Navigate to next page" at bounding box center [252, 413] width 10 height 10
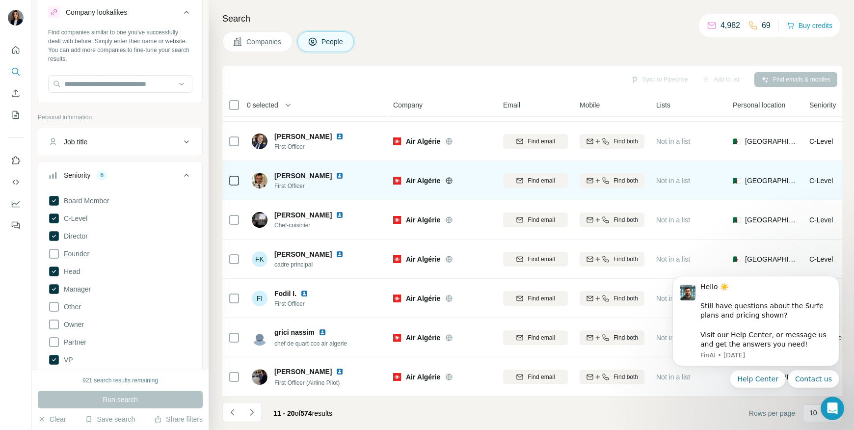
scroll to position [118, 0]
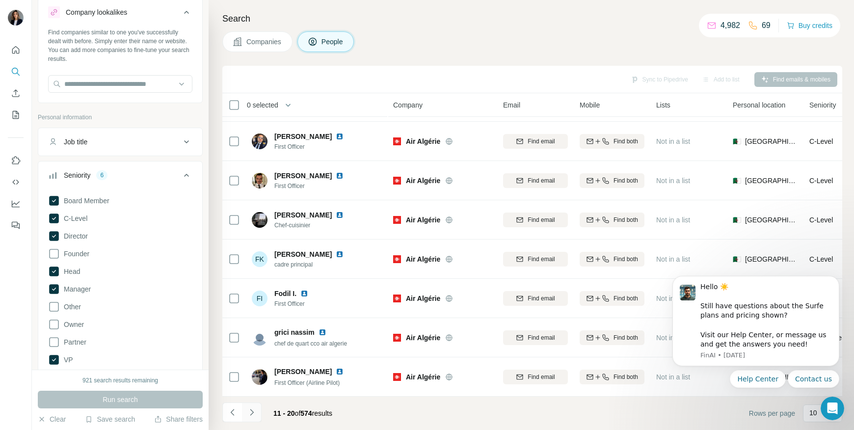
click at [254, 414] on icon "Navigate to next page" at bounding box center [252, 413] width 10 height 10
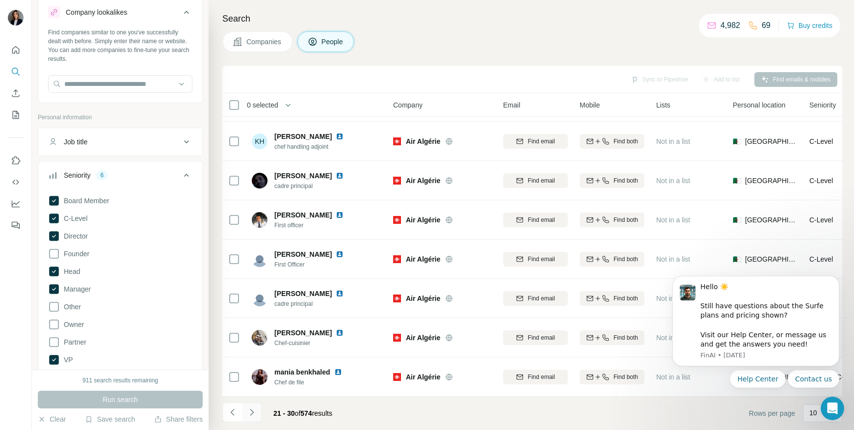
click at [255, 414] on icon "Navigate to next page" at bounding box center [252, 413] width 10 height 10
click at [247, 411] on icon "Navigate to next page" at bounding box center [252, 413] width 10 height 10
click at [246, 410] on button "Navigate to next page" at bounding box center [252, 413] width 20 height 20
click at [247, 409] on icon "Navigate to next page" at bounding box center [252, 413] width 10 height 10
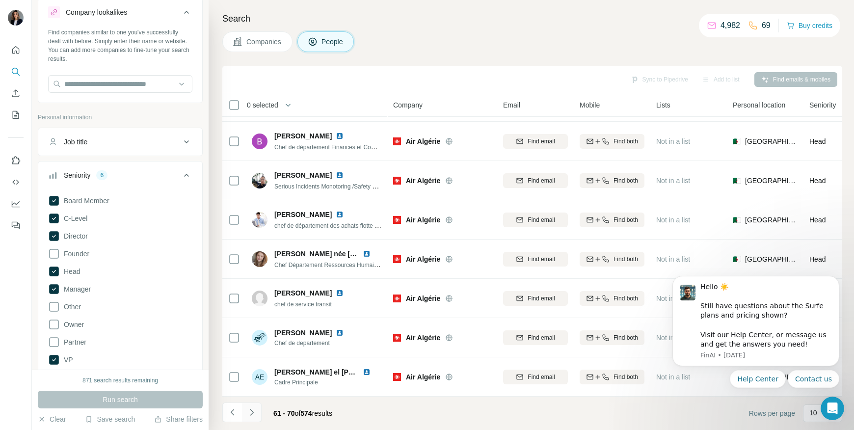
click at [257, 415] on button "Navigate to next page" at bounding box center [252, 413] width 20 height 20
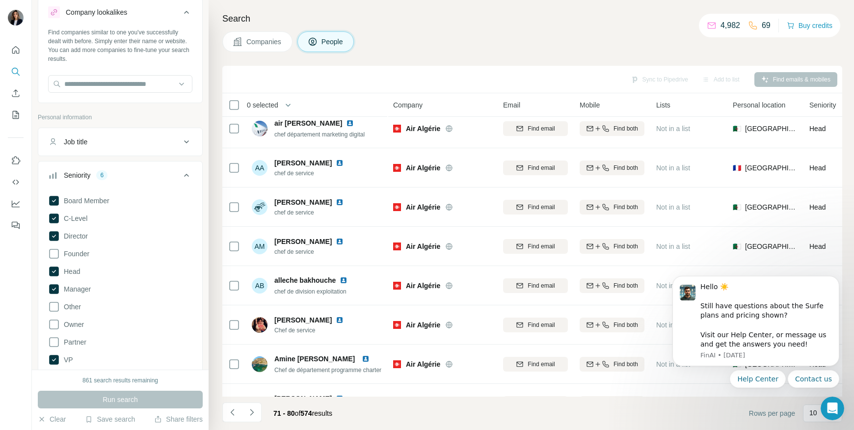
scroll to position [0, 0]
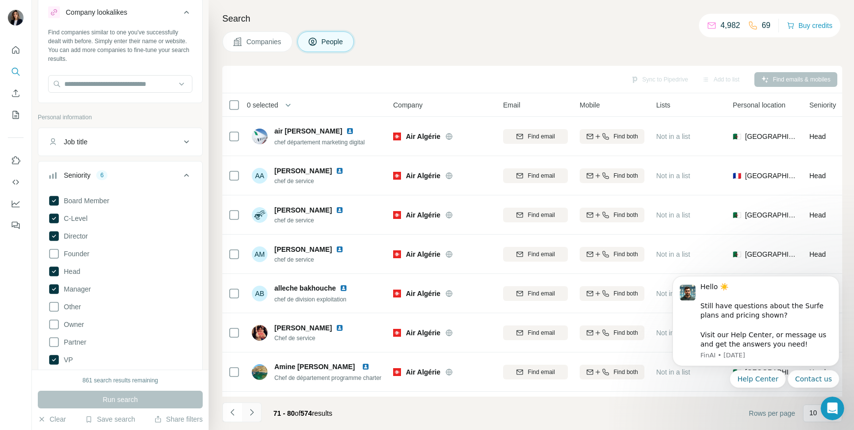
click at [249, 415] on icon "Navigate to next page" at bounding box center [252, 413] width 10 height 10
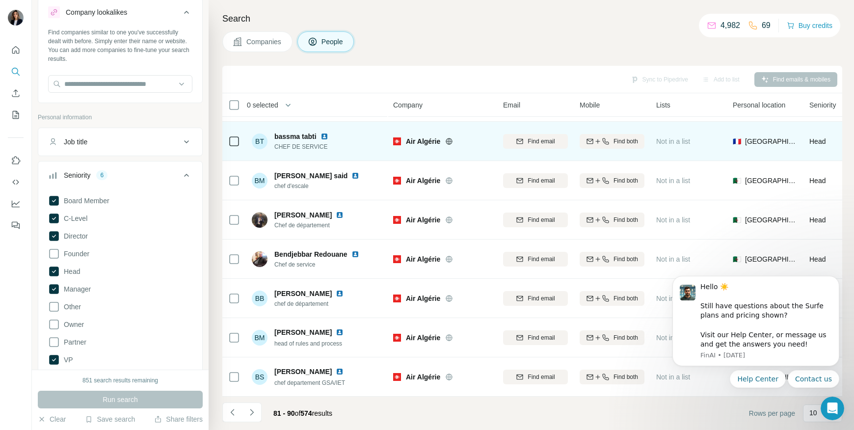
scroll to position [118, 0]
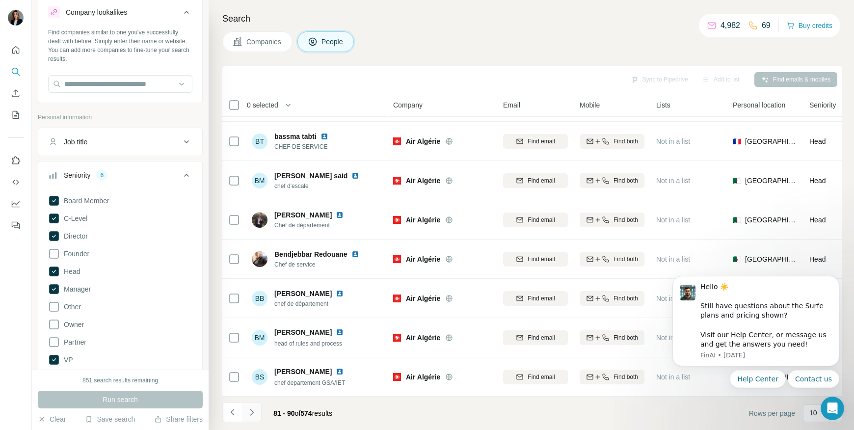
click at [254, 415] on icon "Navigate to next page" at bounding box center [252, 413] width 10 height 10
